Goal: Task Accomplishment & Management: Use online tool/utility

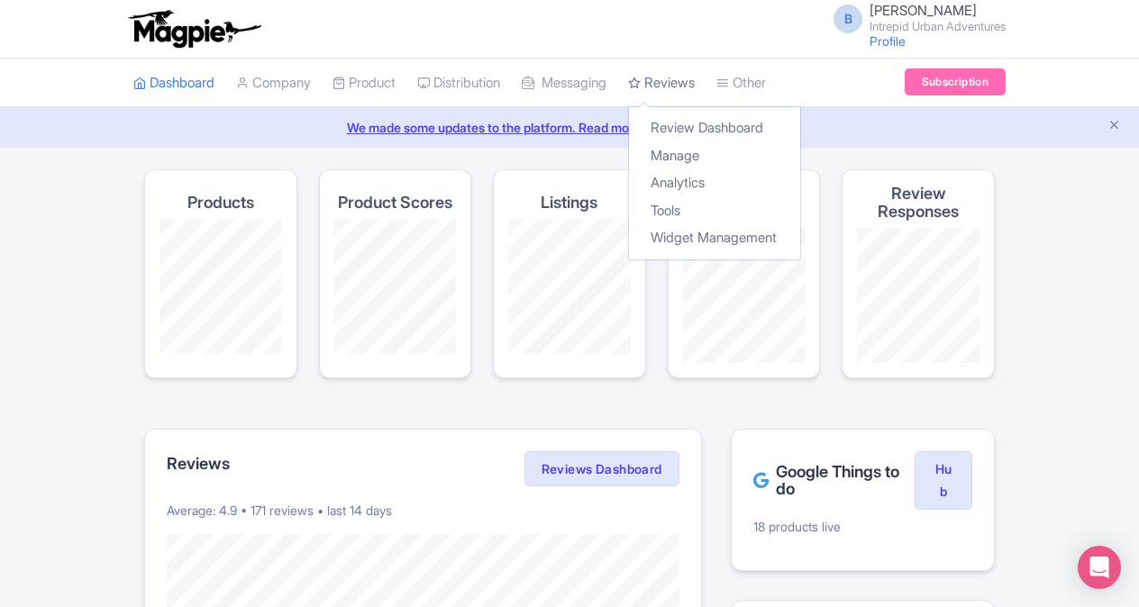
click at [687, 80] on link "Reviews" at bounding box center [661, 84] width 67 height 50
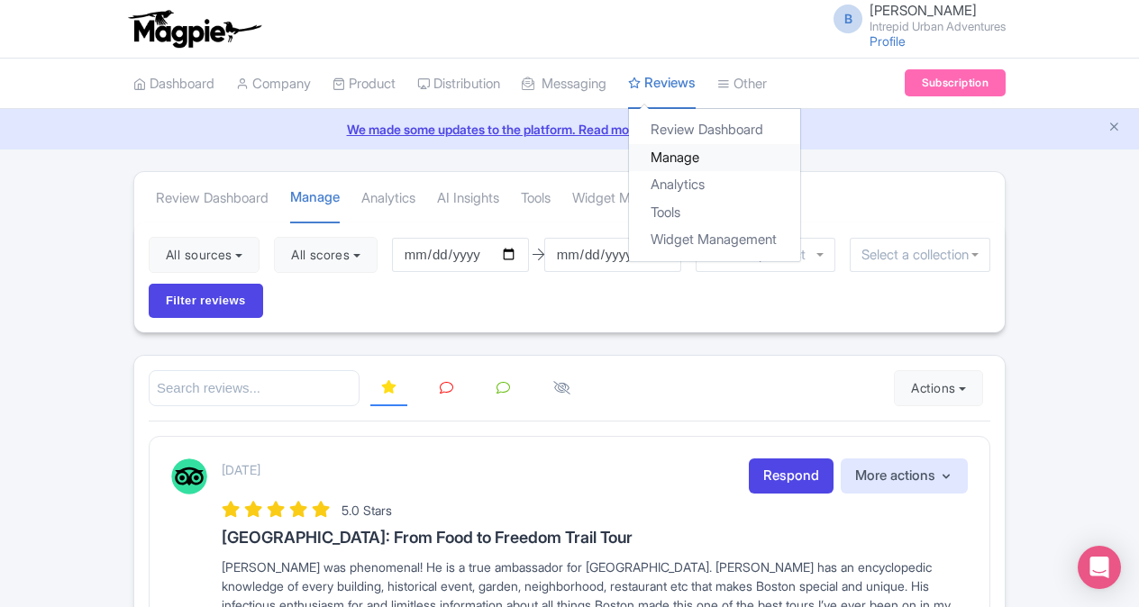
click at [688, 155] on link "Manage" at bounding box center [714, 158] width 171 height 28
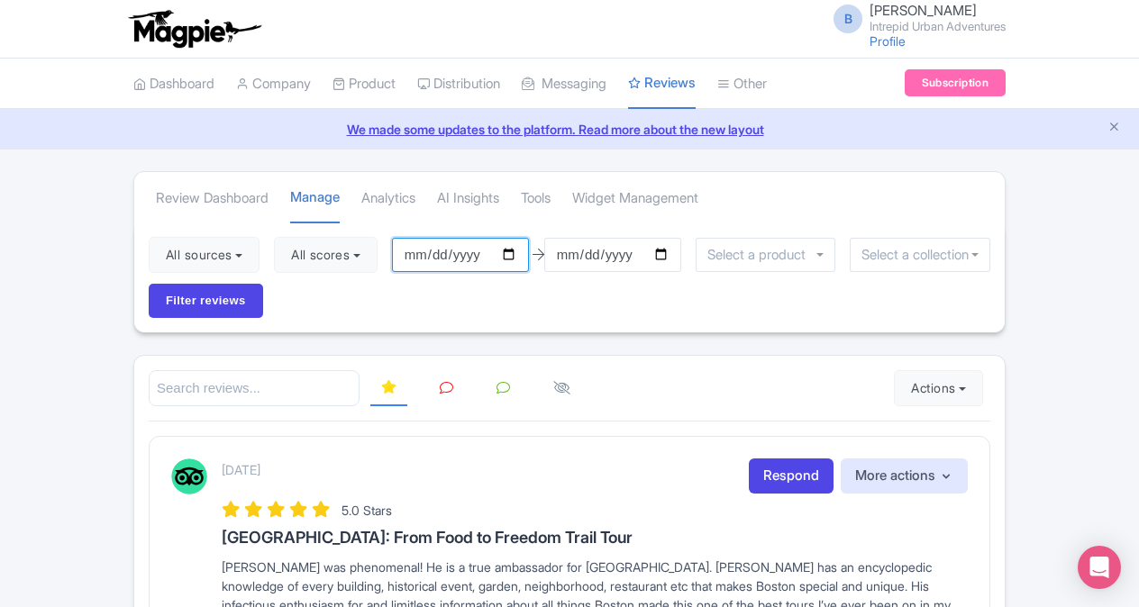
click at [521, 251] on input "[DATE]" at bounding box center [460, 255] width 137 height 34
type input "2025-09-13"
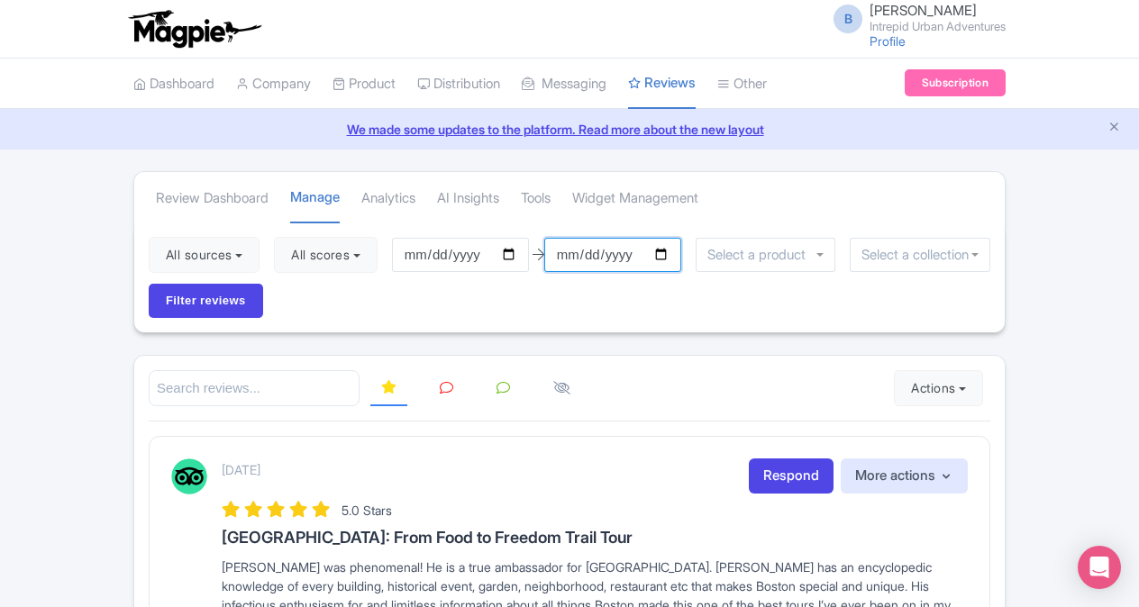
click at [665, 250] on input "[DATE]" at bounding box center [612, 255] width 137 height 34
type input "2025-09-26"
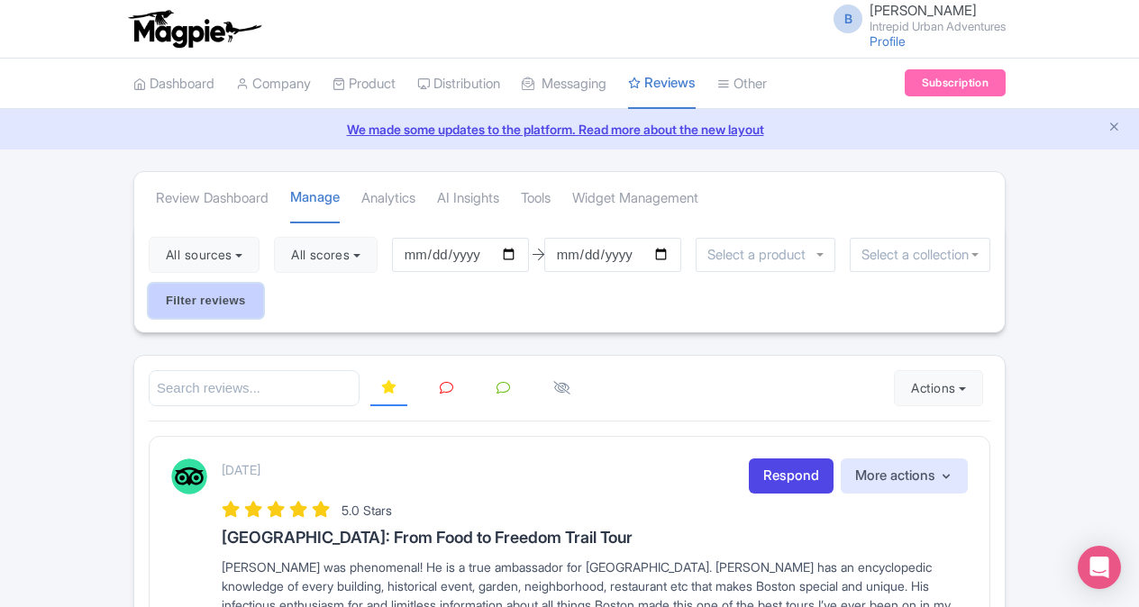
click at [229, 288] on input "Filter reviews" at bounding box center [206, 301] width 114 height 34
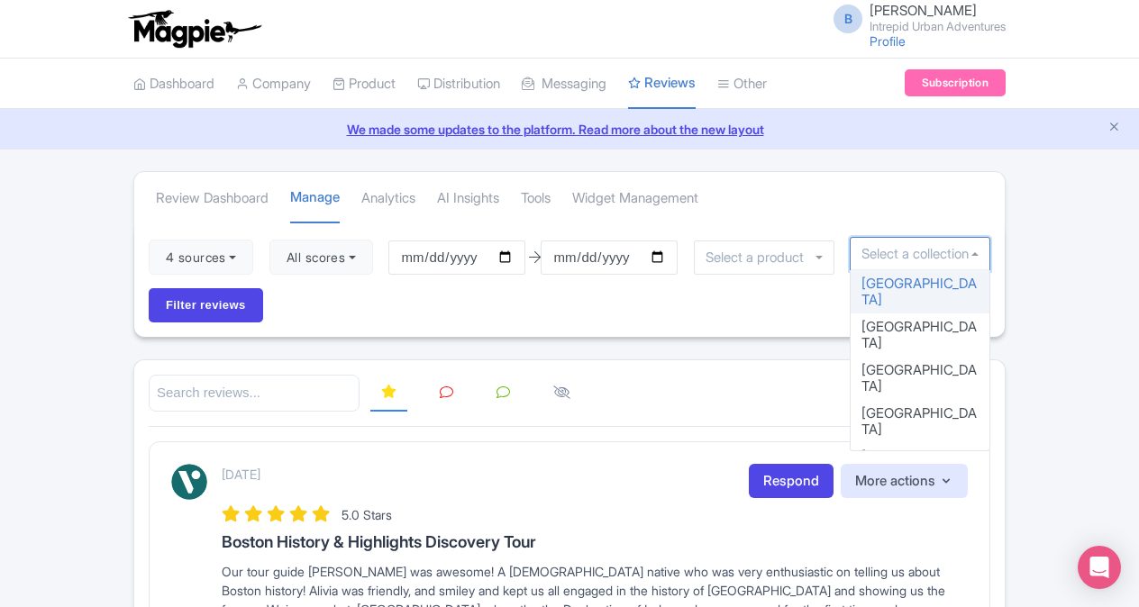
click at [891, 252] on input "select-one" at bounding box center [919, 254] width 117 height 16
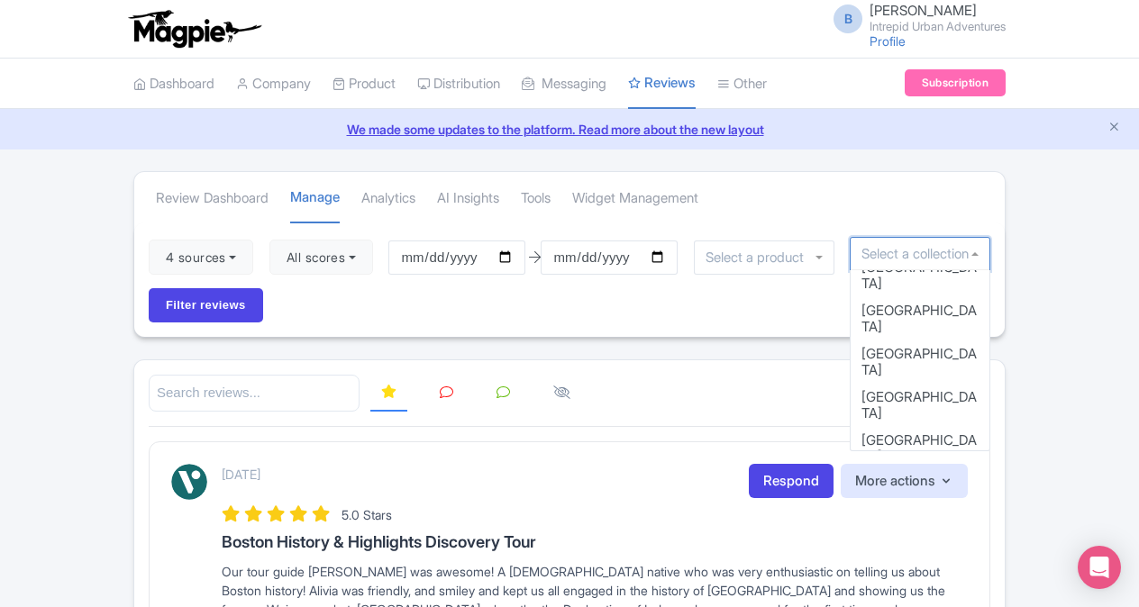
scroll to position [167, 0]
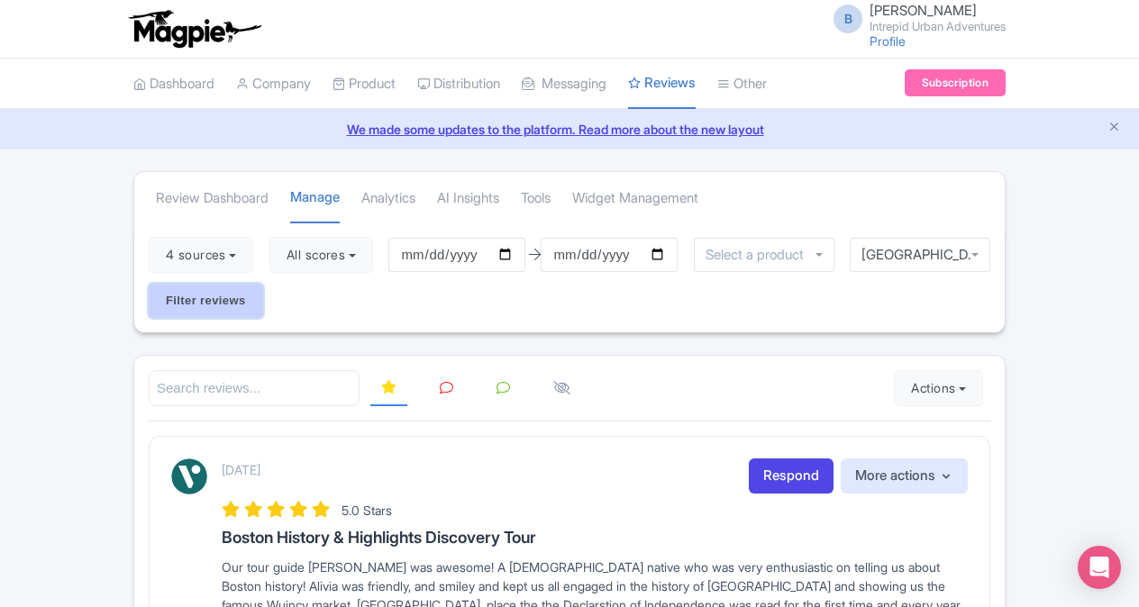
click at [252, 296] on input "Filter reviews" at bounding box center [206, 301] width 114 height 34
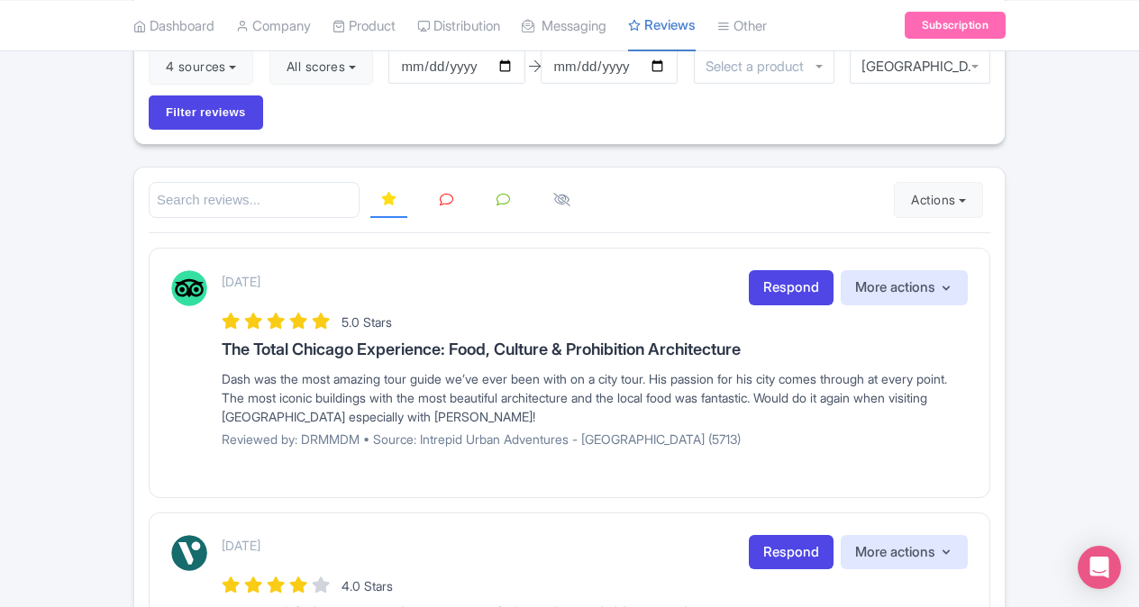
scroll to position [189, 0]
